Goal: Information Seeking & Learning: Find specific fact

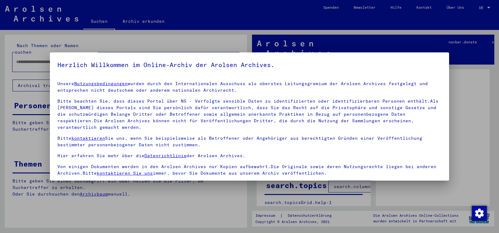
scroll to position [53, 0]
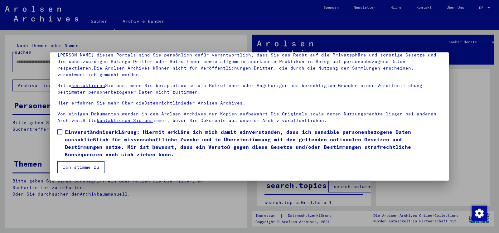
click at [60, 135] on label "Einverständniserklärung: Hiermit erkläre ich mich damit einverstanden, dass ich…" at bounding box center [249, 143] width 384 height 30
click at [60, 131] on span at bounding box center [59, 131] width 5 height 5
click at [59, 132] on span at bounding box center [59, 131] width 5 height 5
click at [77, 168] on button "Ich stimme zu" at bounding box center [80, 167] width 47 height 12
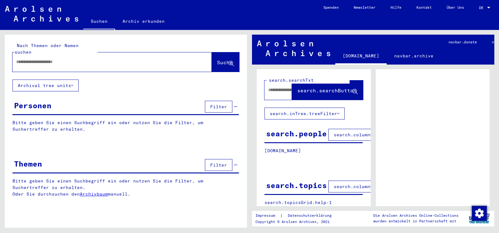
click at [86, 60] on div at bounding box center [104, 62] width 184 height 14
click at [51, 59] on input "text" at bounding box center [106, 62] width 180 height 7
type input "**********"
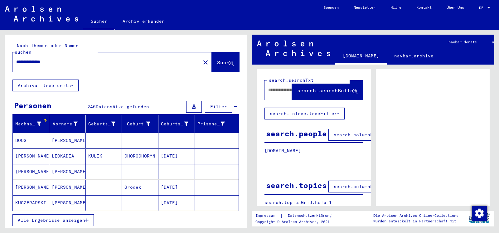
click at [161, 71] on div "**********" at bounding box center [126, 57] width 242 height 45
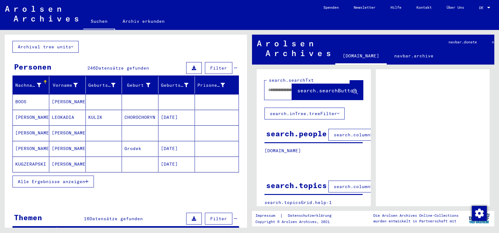
scroll to position [34, 0]
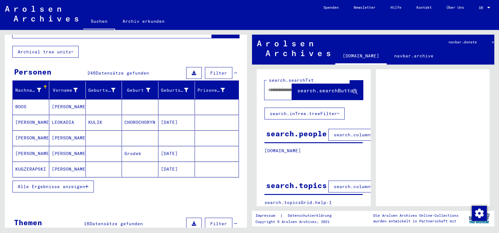
click at [47, 184] on span "Alle Ergebnisse anzeigen" at bounding box center [51, 187] width 67 height 6
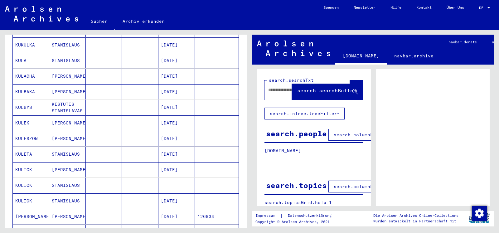
scroll to position [303, 0]
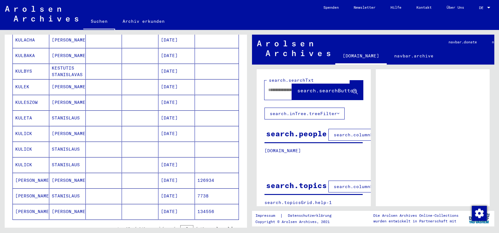
click at [72, 143] on mat-cell "STANISLAUS" at bounding box center [67, 149] width 36 height 15
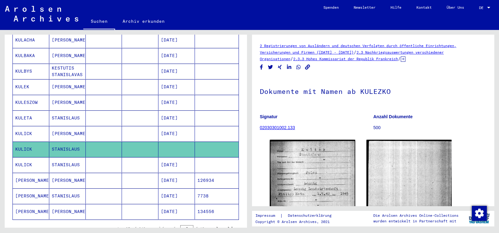
scroll to position [168, 0]
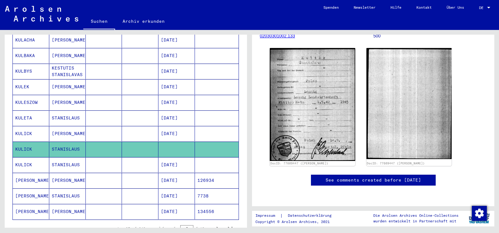
click at [173, 158] on mat-cell "[DATE]" at bounding box center [176, 164] width 36 height 15
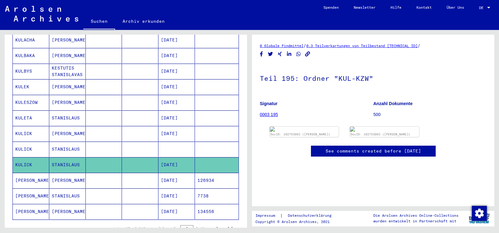
click at [168, 178] on mat-cell "[DATE]" at bounding box center [176, 180] width 36 height 15
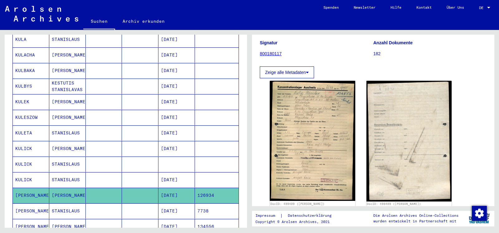
scroll to position [303, 0]
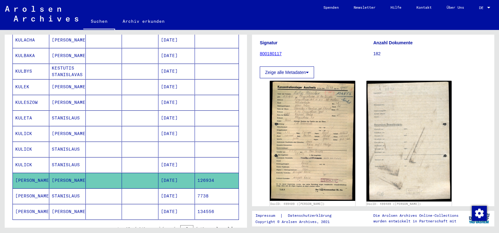
click at [178, 157] on mat-cell "[DATE]" at bounding box center [176, 164] width 36 height 15
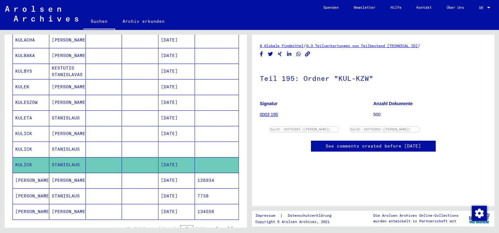
scroll to position [67, 0]
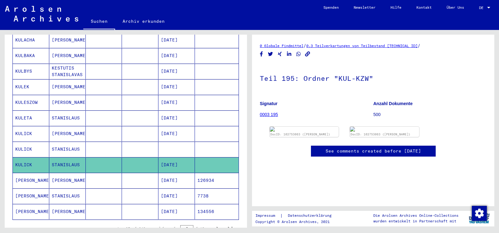
click at [166, 143] on mat-cell at bounding box center [176, 149] width 36 height 15
